Goal: Task Accomplishment & Management: Use online tool/utility

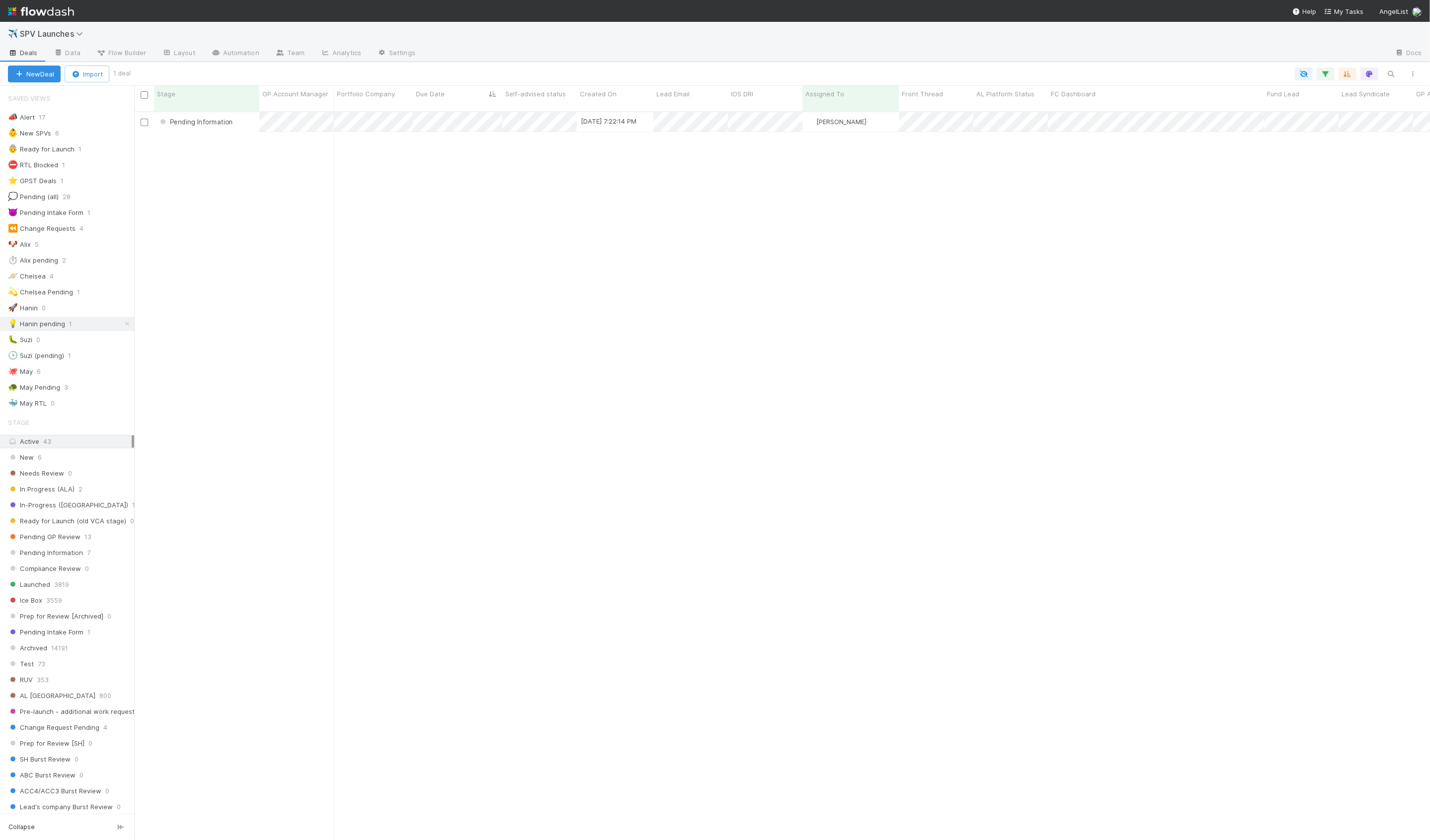
scroll to position [737, 1296]
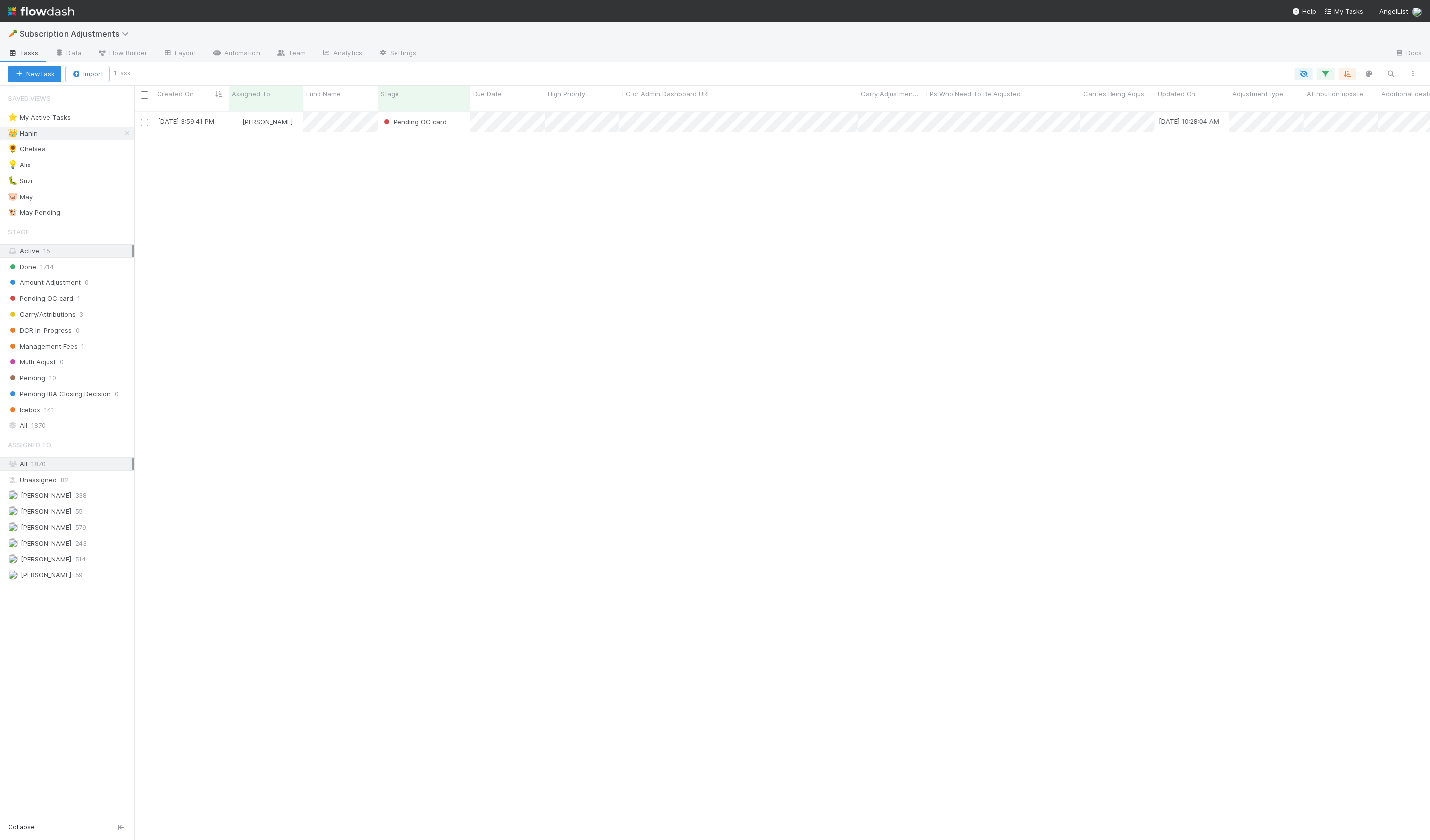
scroll to position [737, 1296]
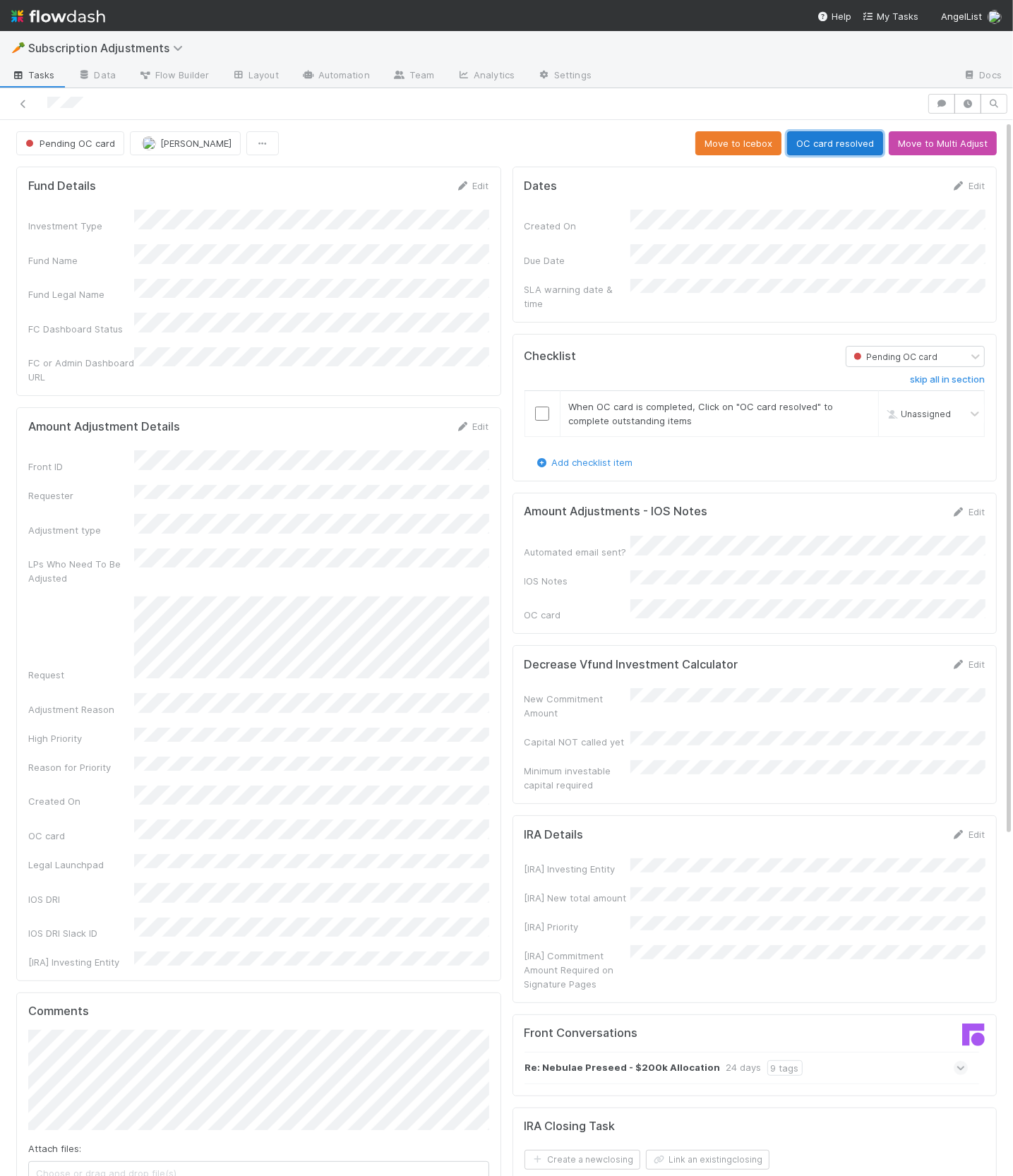
click at [847, 144] on button "OC card resolved" at bounding box center [835, 143] width 96 height 24
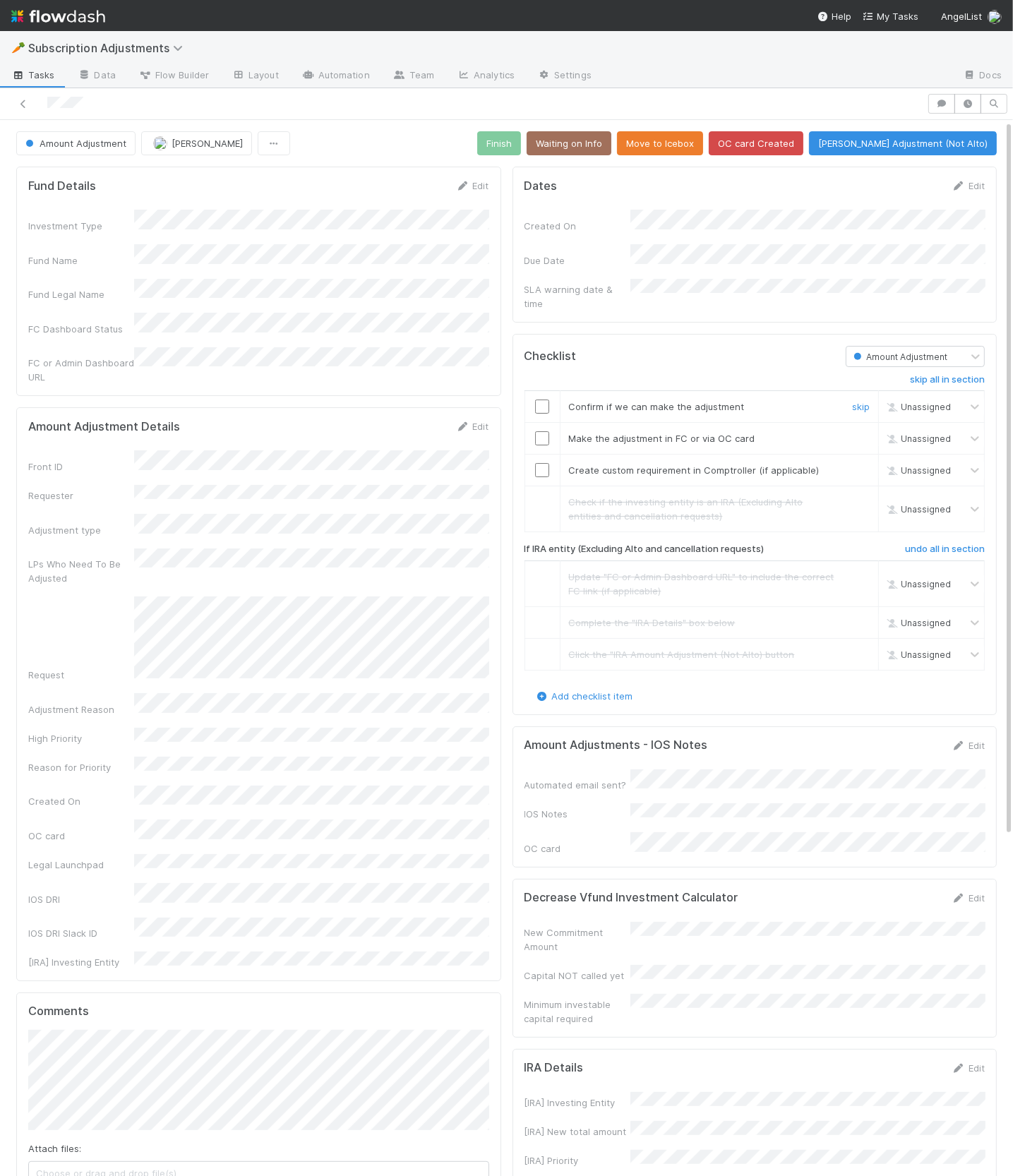
click at [535, 400] on input "checkbox" at bounding box center [542, 407] width 14 height 14
click at [541, 431] on input "checkbox" at bounding box center [542, 439] width 14 height 14
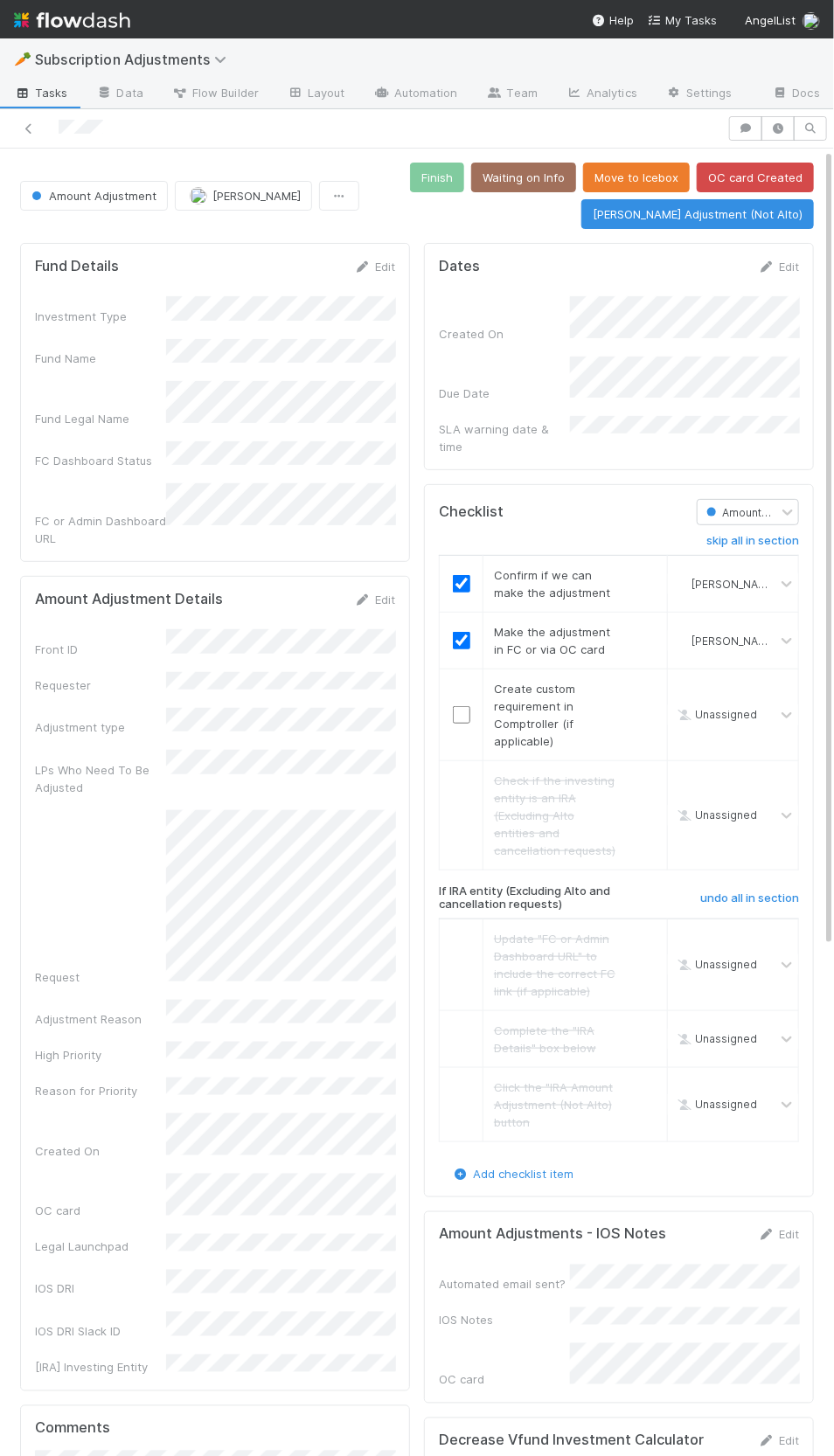
click at [411, 236] on div "Fund Details Edit Investment Type Fund Name Fund Legal Name FC Dashboard Status…" at bounding box center [215, 1318] width 404 height 2165
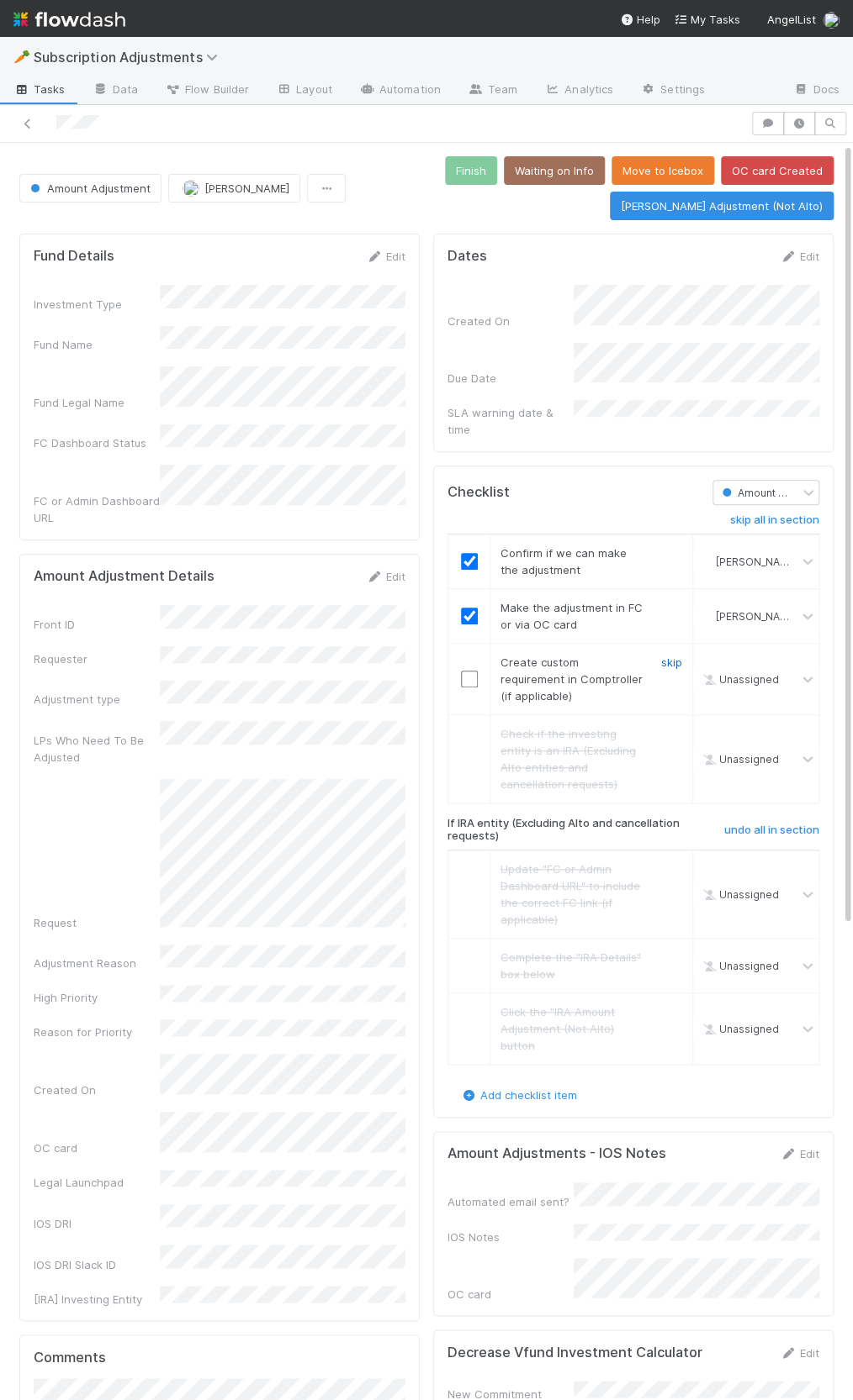
click at [671, 655] on link "skip" at bounding box center [672, 662] width 21 height 13
click at [478, 182] on button "Finish" at bounding box center [470, 170] width 52 height 28
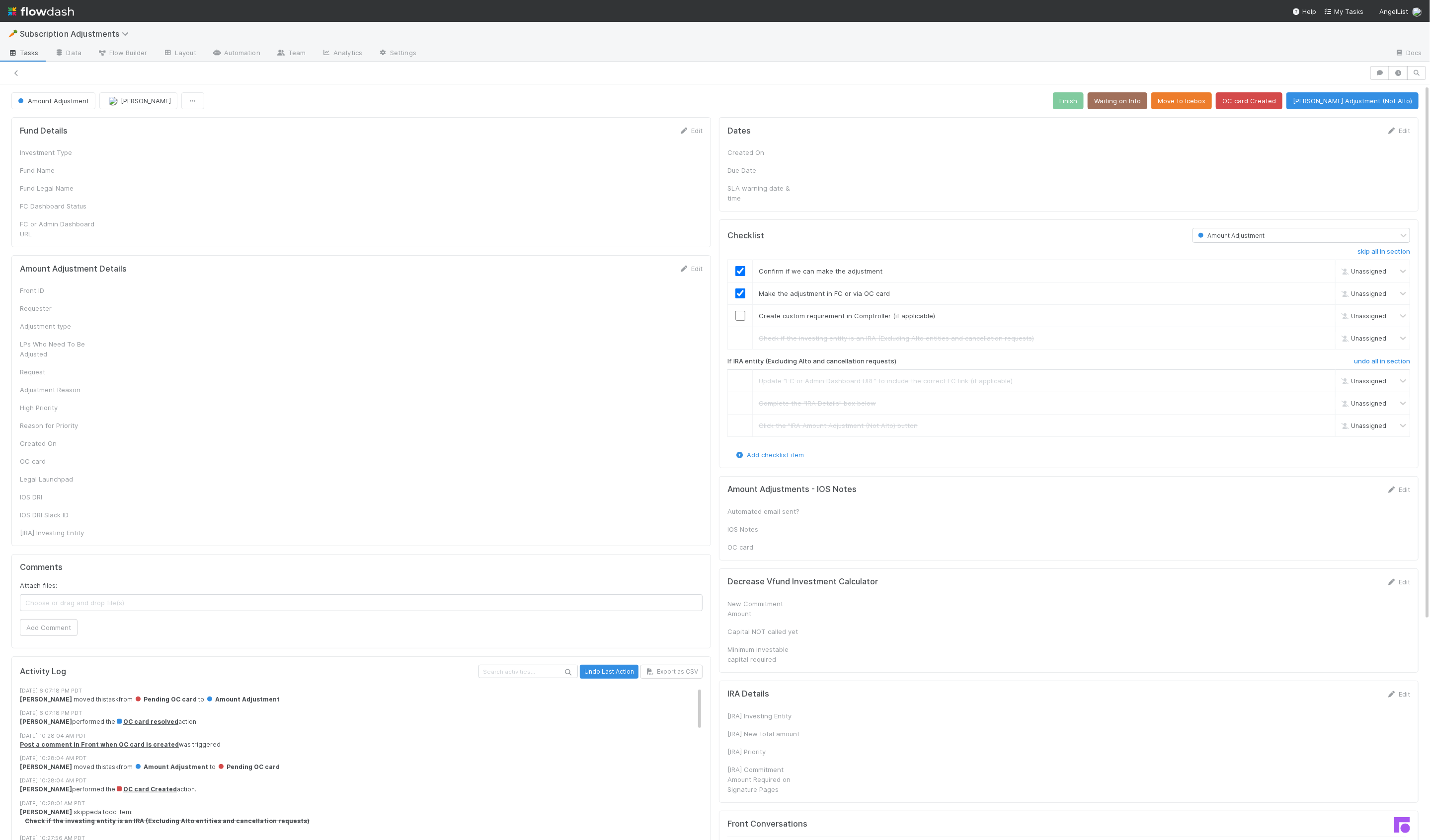
checkbox input "true"
